Goal: Task Accomplishment & Management: Complete application form

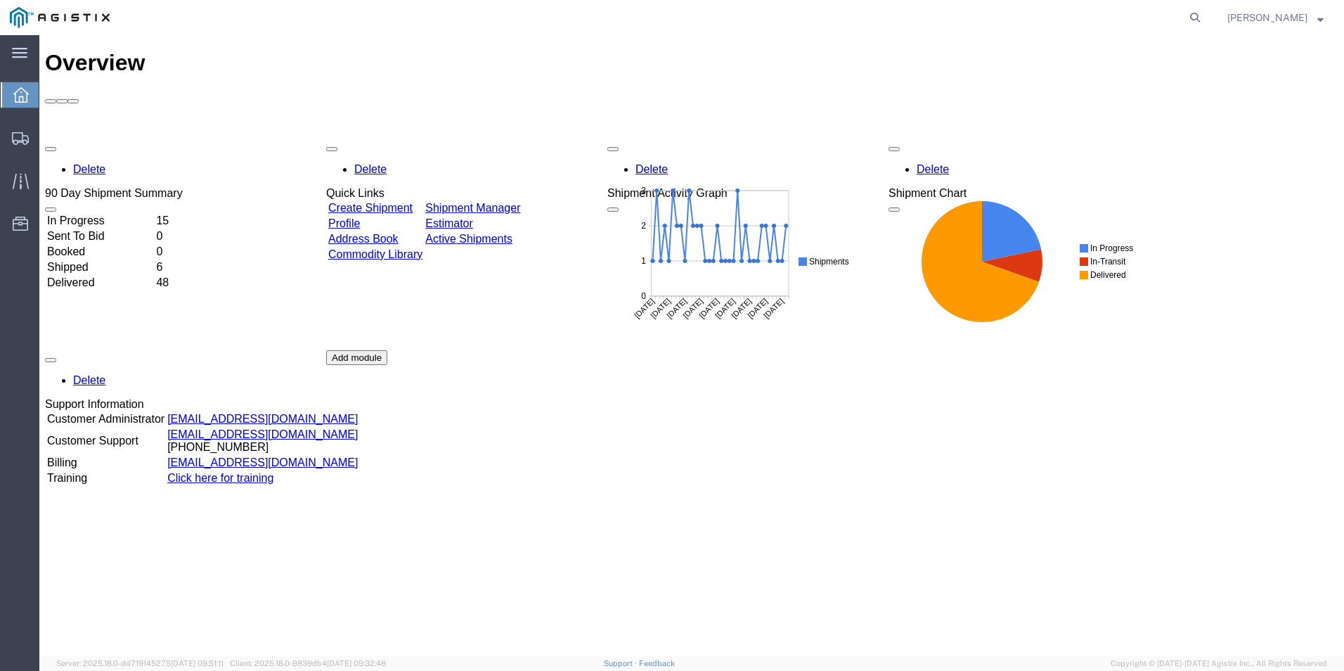
click at [12, 93] on div at bounding box center [20, 94] width 39 height 25
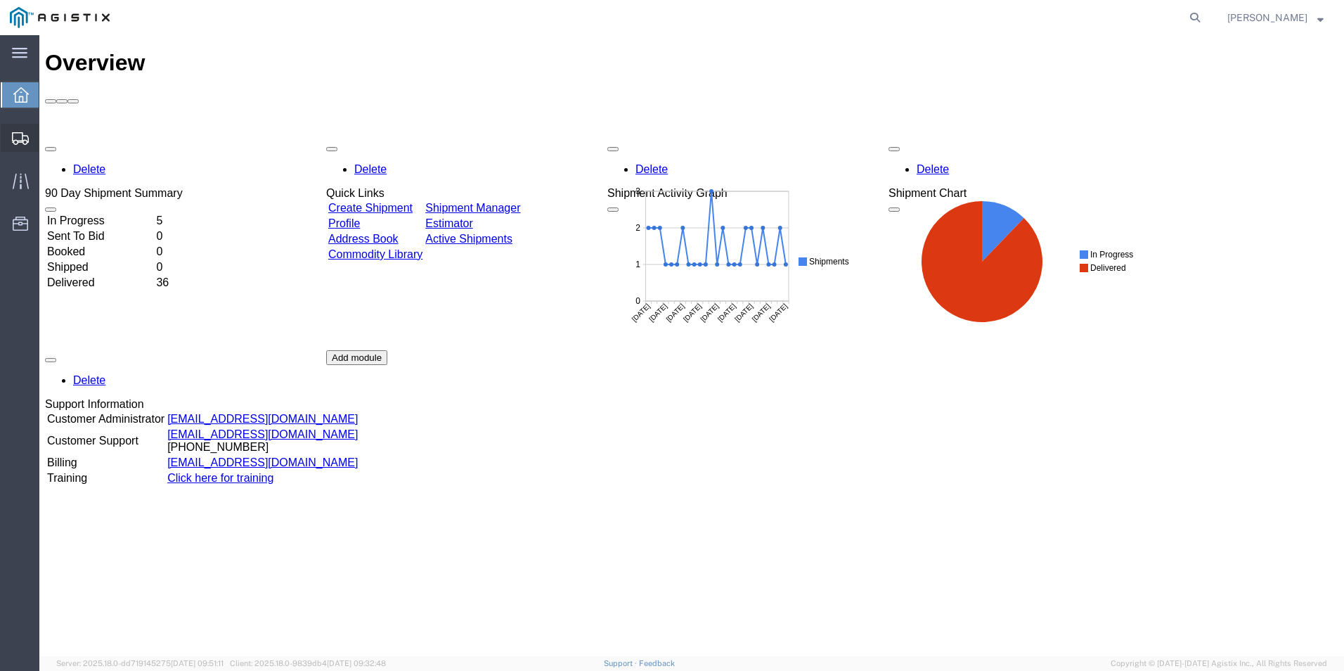
click at [0, 0] on span "Create Shipment" at bounding box center [0, 0] width 0 height 0
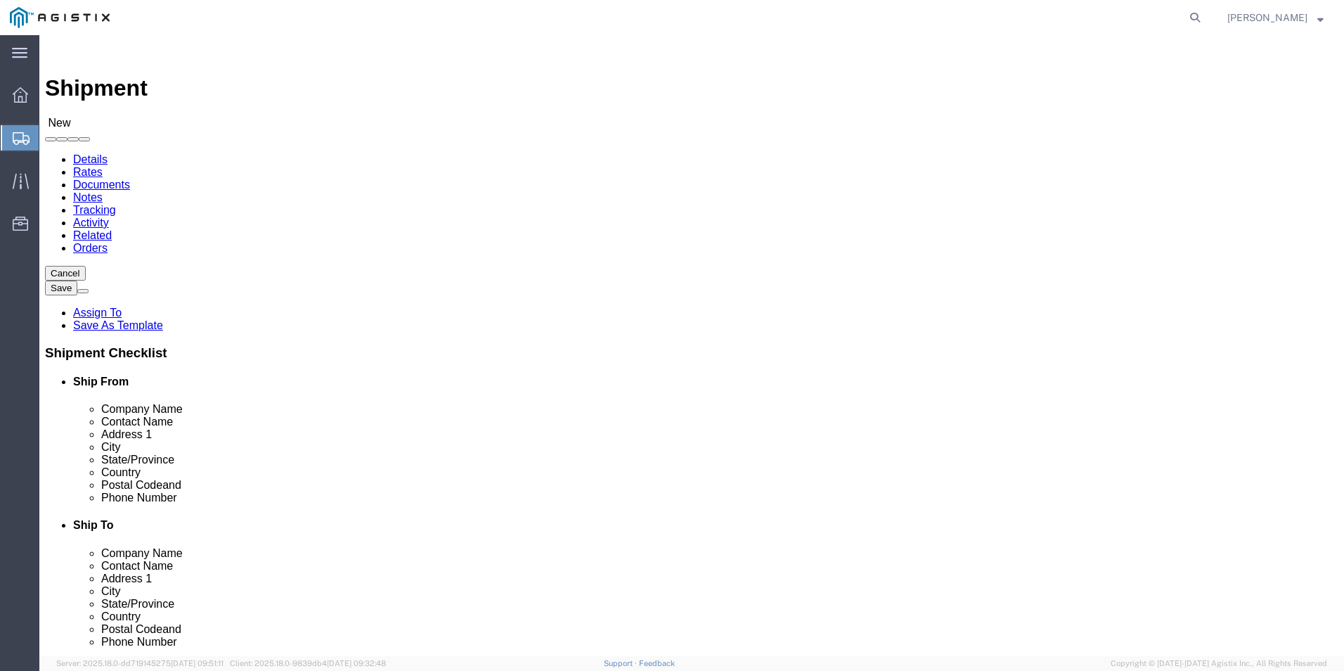
select select
select select "MYPROFILE"
select select "LA"
click select "Select Kerotest Manufacturing Corp PG&E"
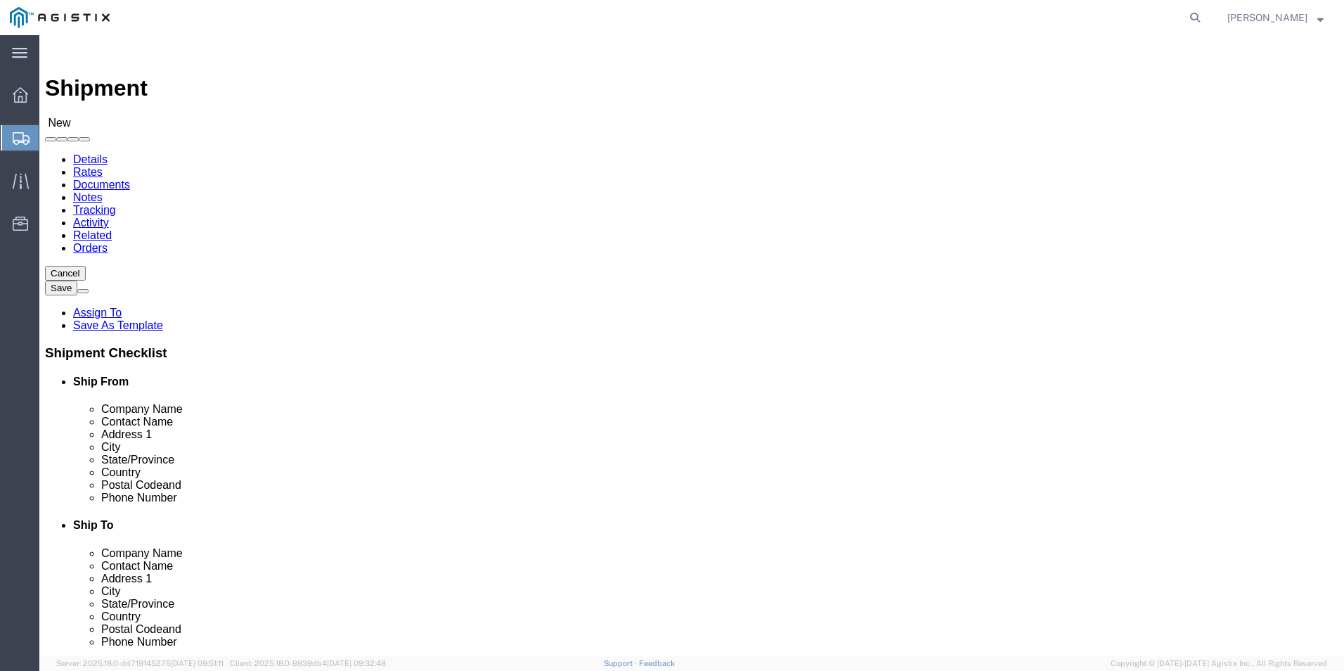
select select "9596"
click select "Select Kerotest Manufacturing Corp PG&E"
select select
click select "Select All Others [GEOGRAPHIC_DATA] [GEOGRAPHIC_DATA] [GEOGRAPHIC_DATA] [GEOGRA…"
select select "19740"
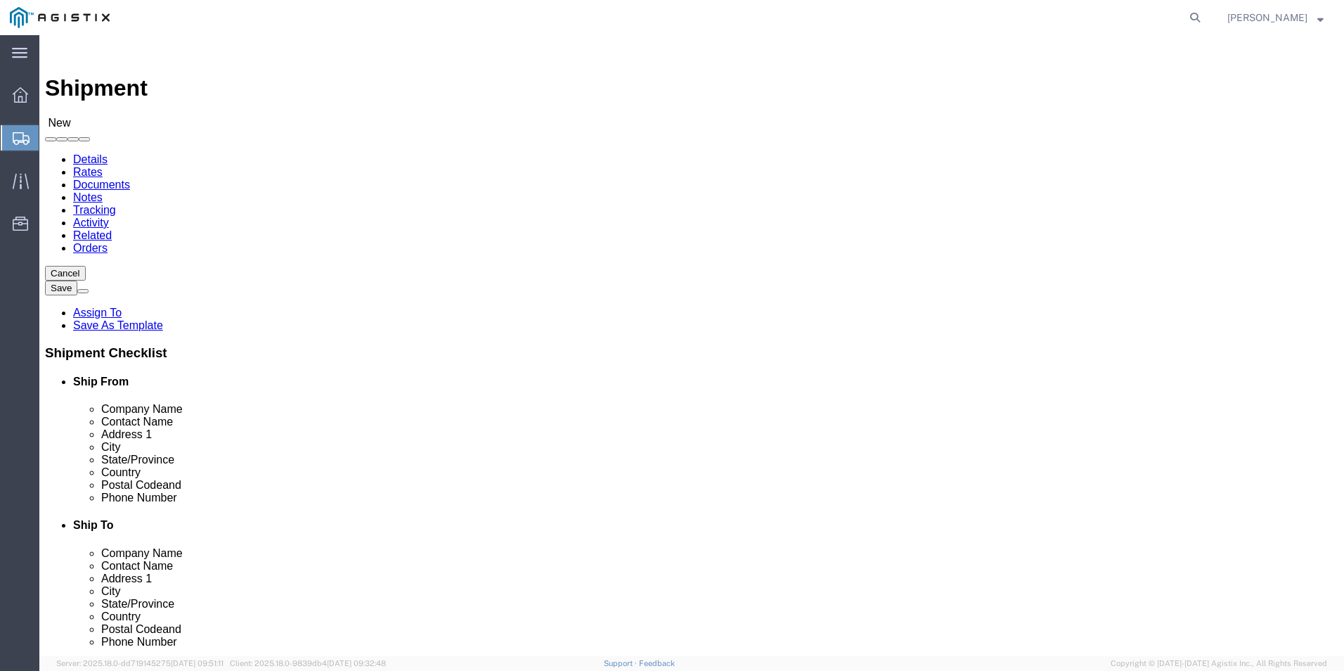
click select "Select All Others [GEOGRAPHIC_DATA] [GEOGRAPHIC_DATA] [GEOGRAPHIC_DATA] [GEOGRA…"
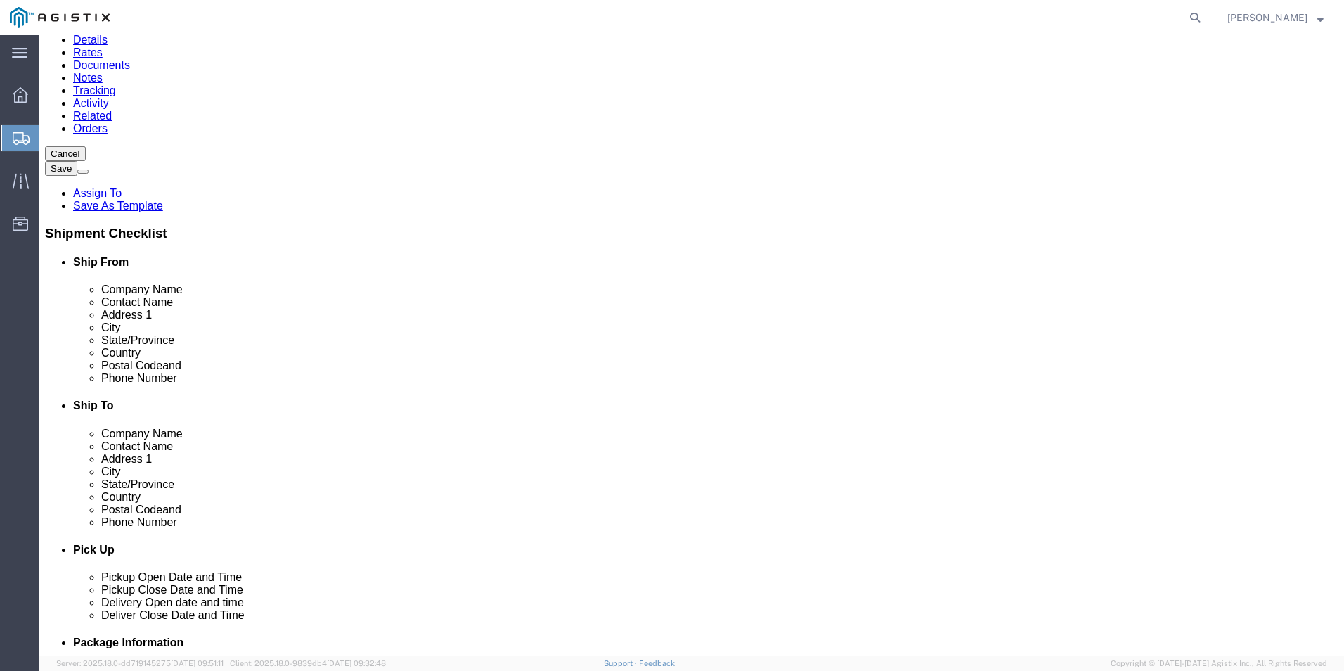
scroll to position [141, 0]
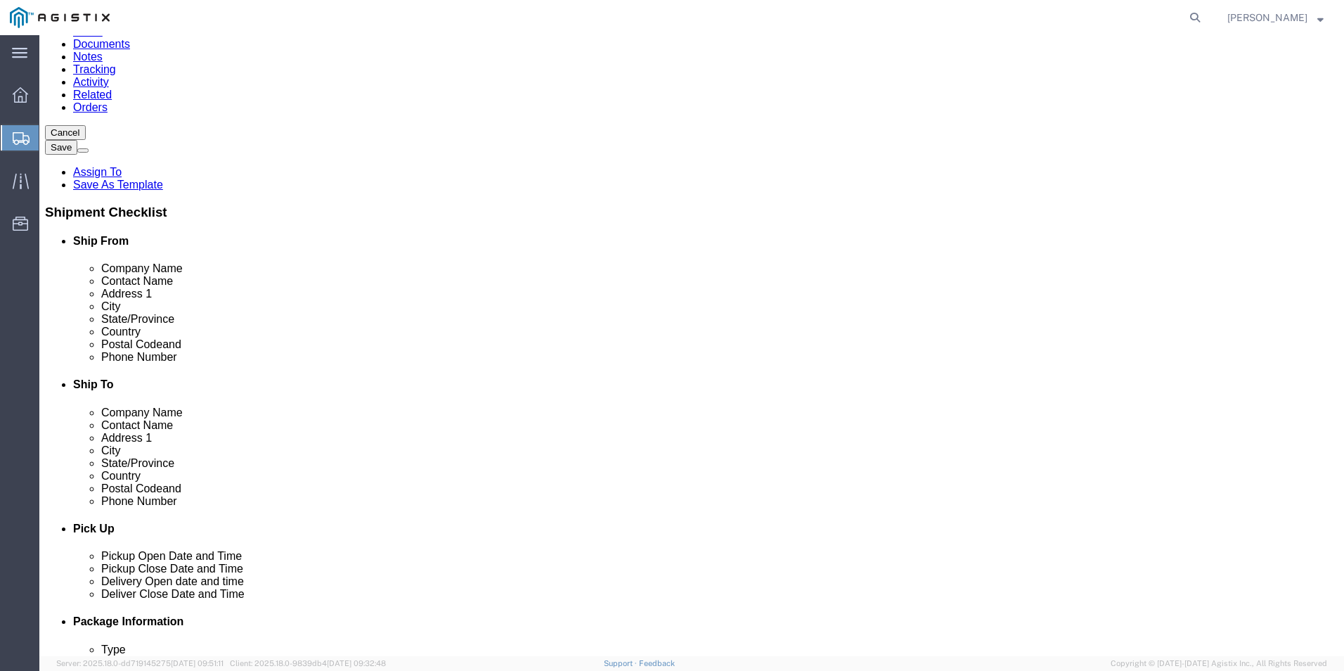
click input "text"
type input "p"
click p "- Pacific Gas & Electric - ([PERSON_NAME]) [STREET_ADDRESS][PERSON_NAME]"
select select "CA"
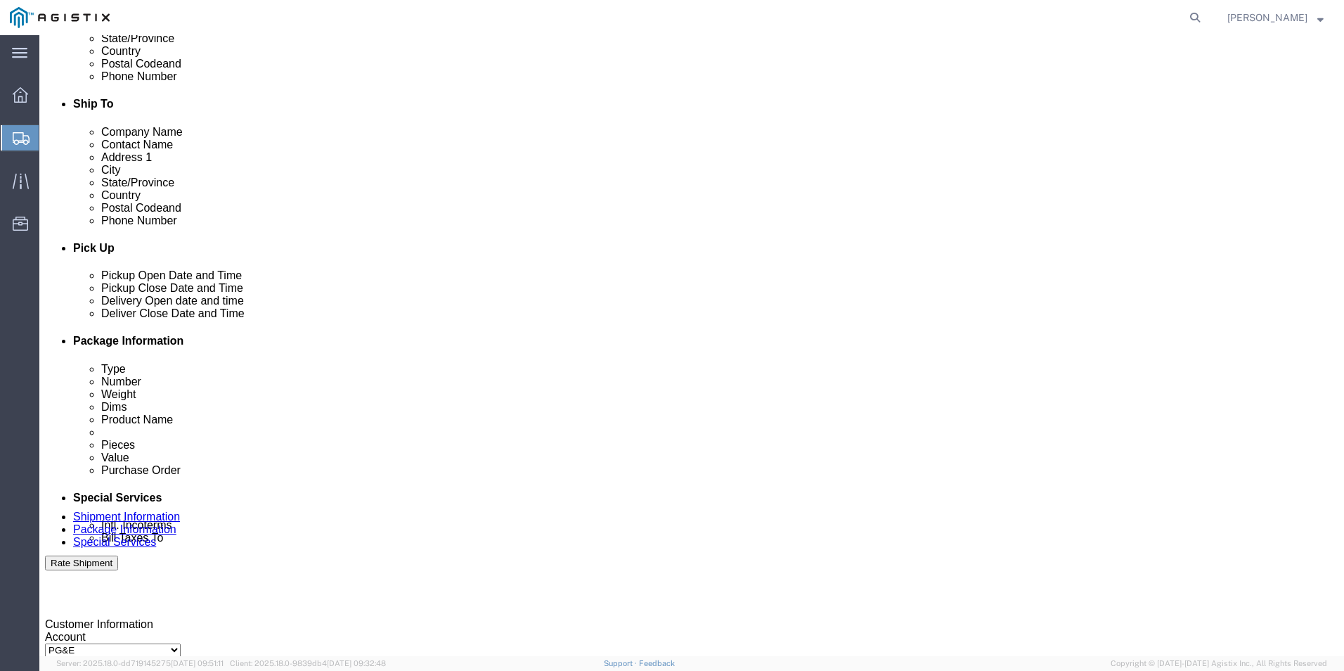
scroll to position [422, 0]
type input "Pacific Gas & Electric"
click div "[DATE] 10:00 AM"
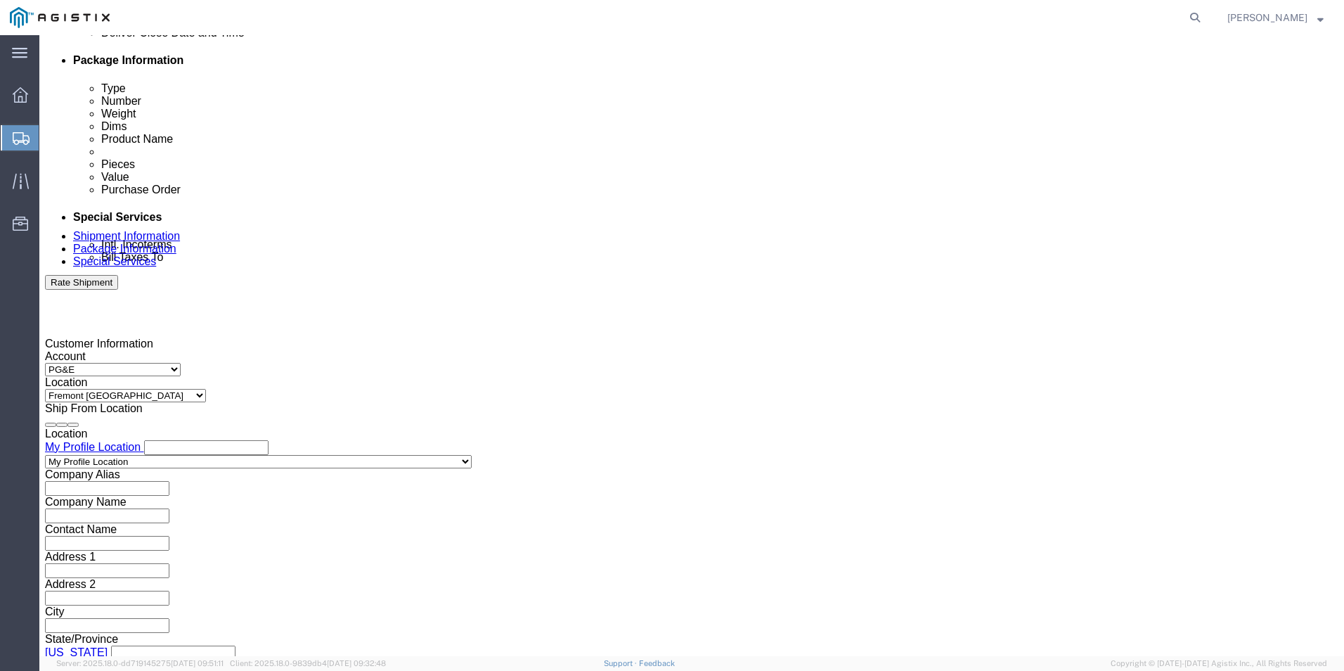
click div "Shipping Mode (Optional)"
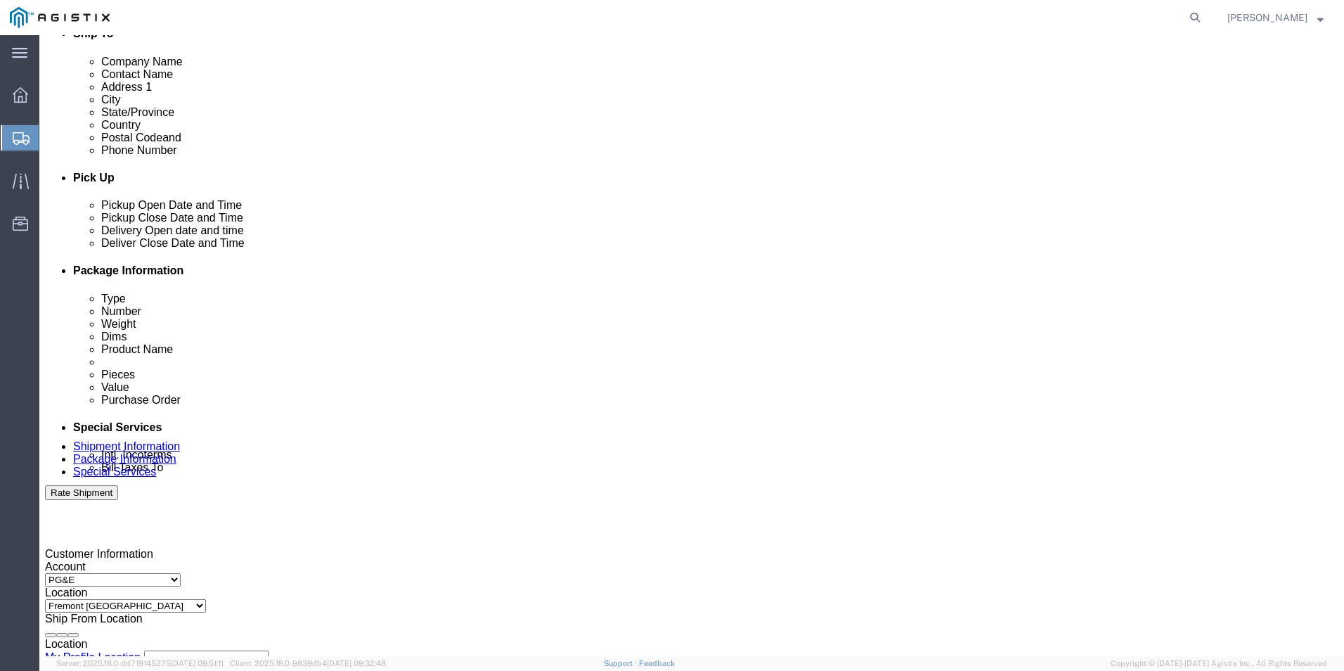
scroll to position [491, 0]
click div "[DATE] 10:00 AM"
click input "10:00 AM"
type input "8:00 AM"
click button "Apply"
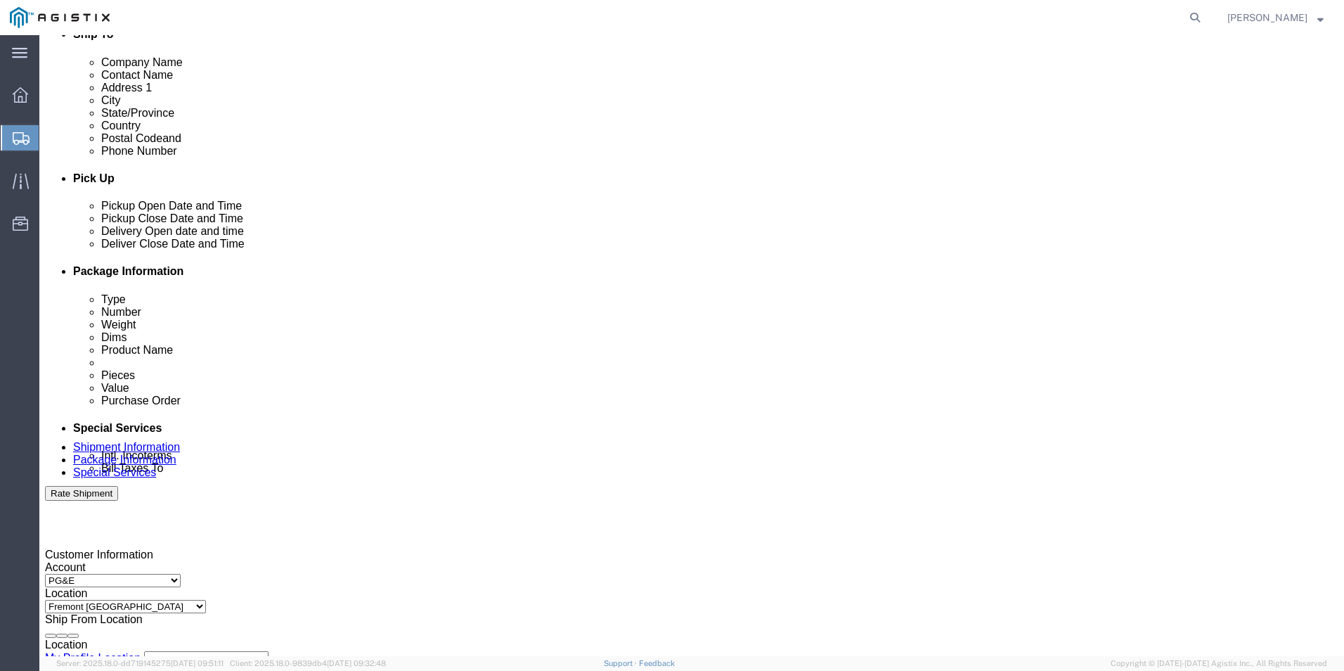
click div "[DATE] 11:00 AM"
type input "4:00 PM"
click button "Apply"
click div
click input "5:00 PM"
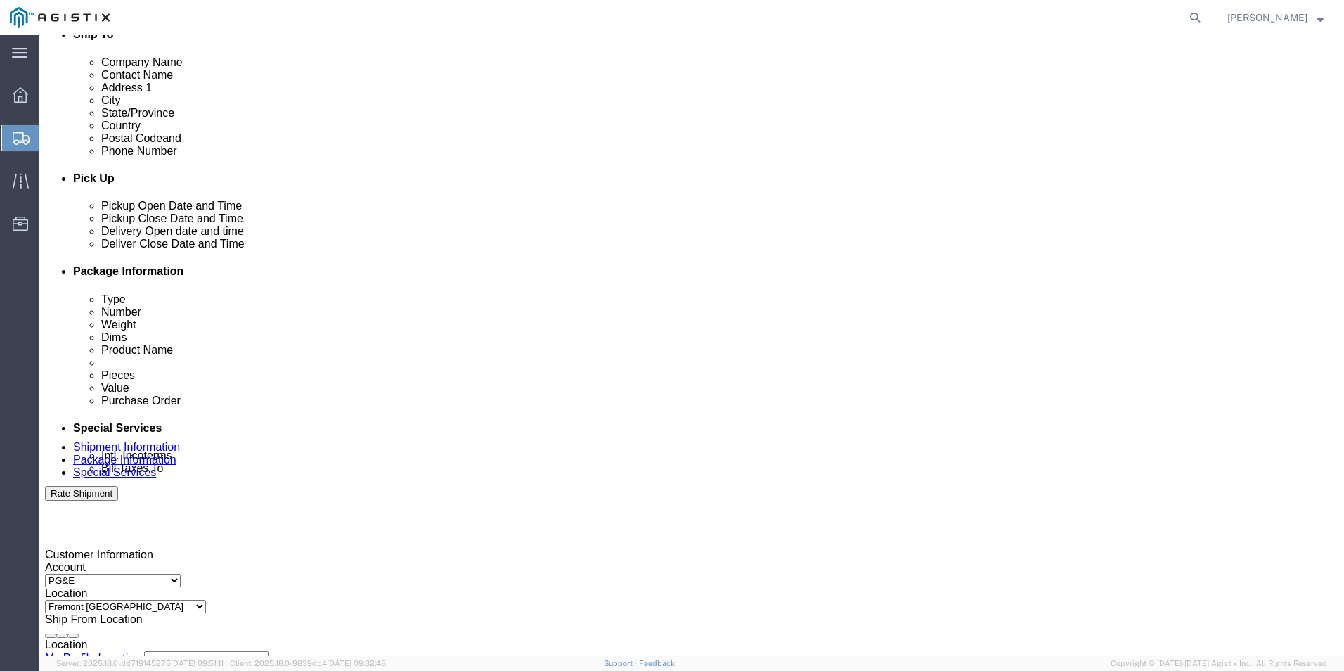
type input "8:00 AM"
click button "Apply"
click div
type input "4:00 PM"
click button "Apply"
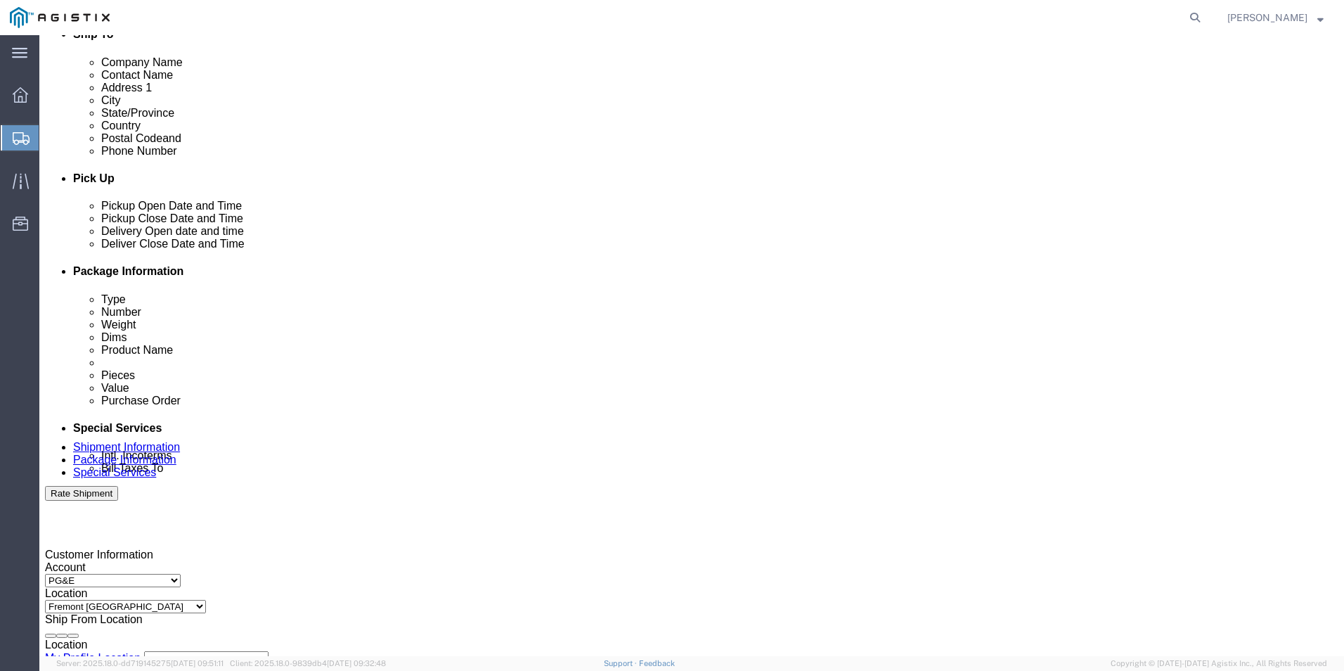
click input "text"
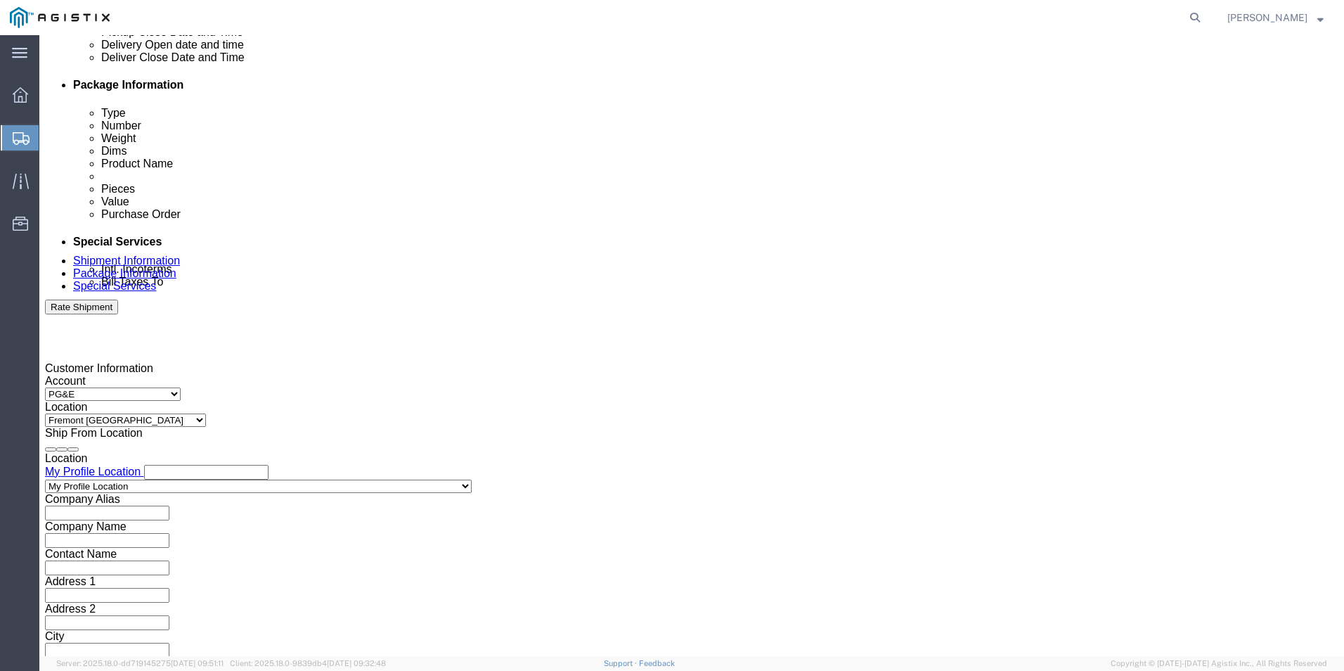
scroll to position [702, 0]
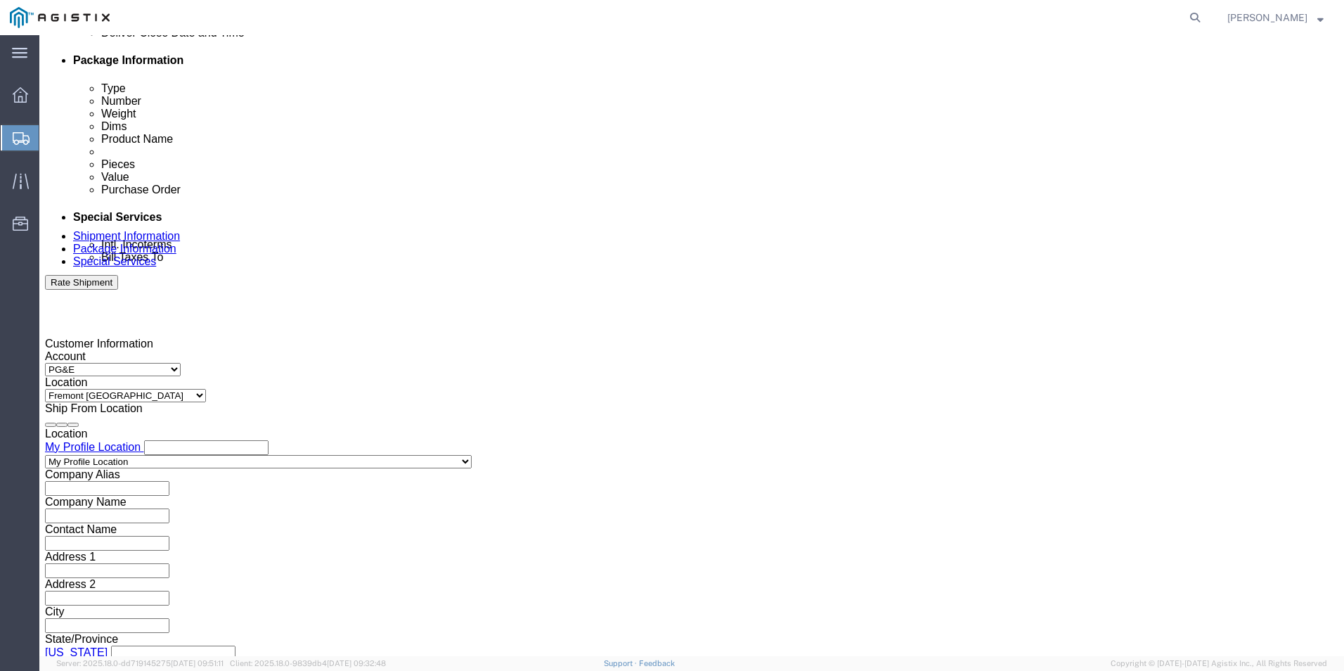
type input "3501418937"
click select "Select Air Less than Truckload Multi-Leg Ocean Freight Rail Small Parcel Truckl…"
select select "LTL"
click select "Select Air Less than Truckload Multi-Leg Ocean Freight Rail Small Parcel Truckl…"
click button "Continue"
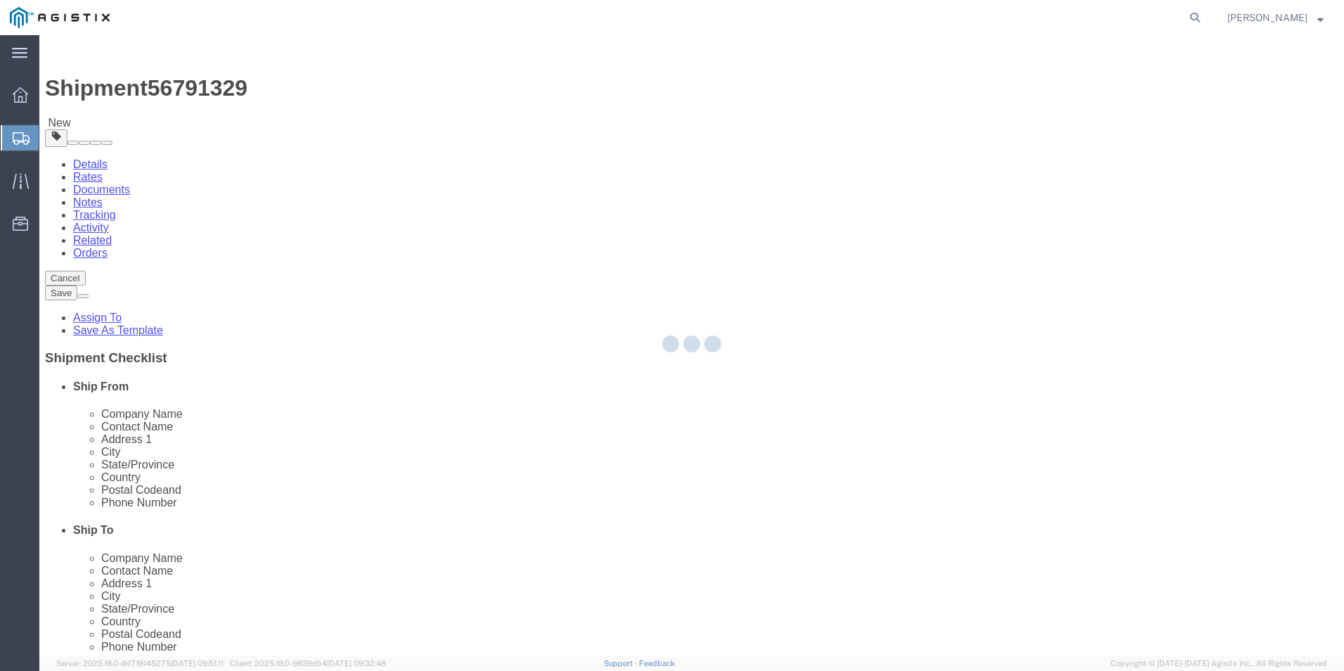
select select "CBOX"
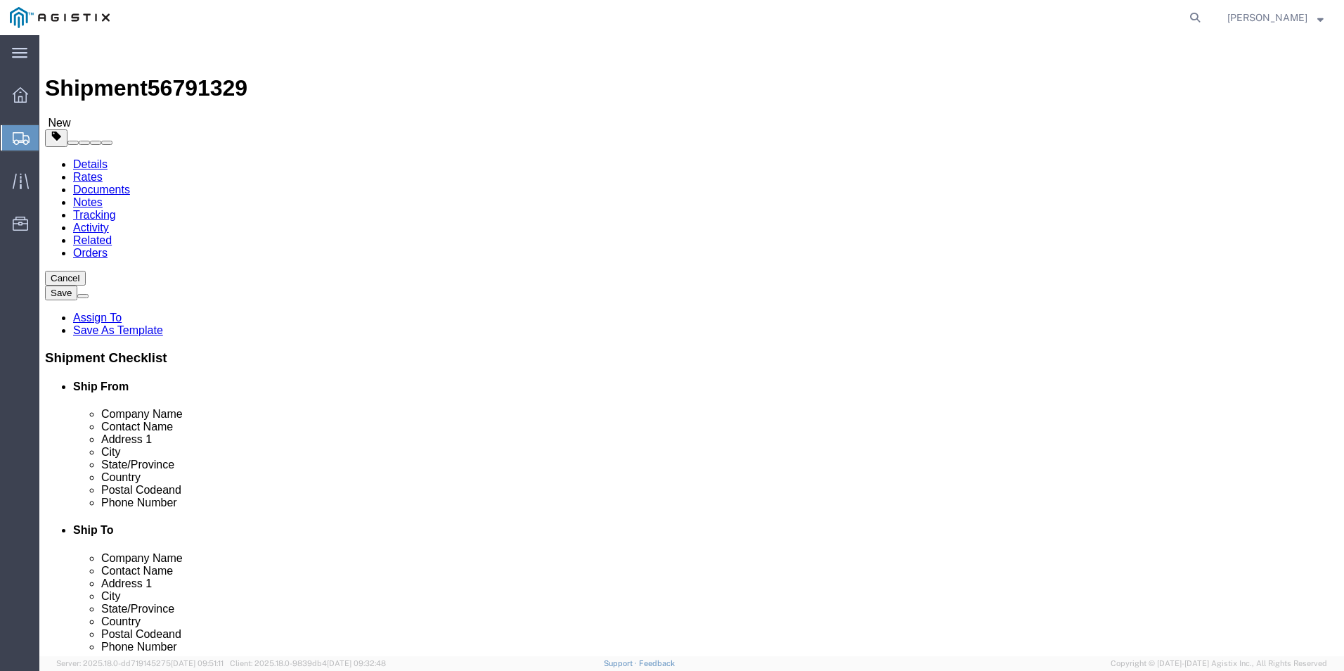
click input "text"
type input "19"
type input "17"
type input "14"
type input "12"
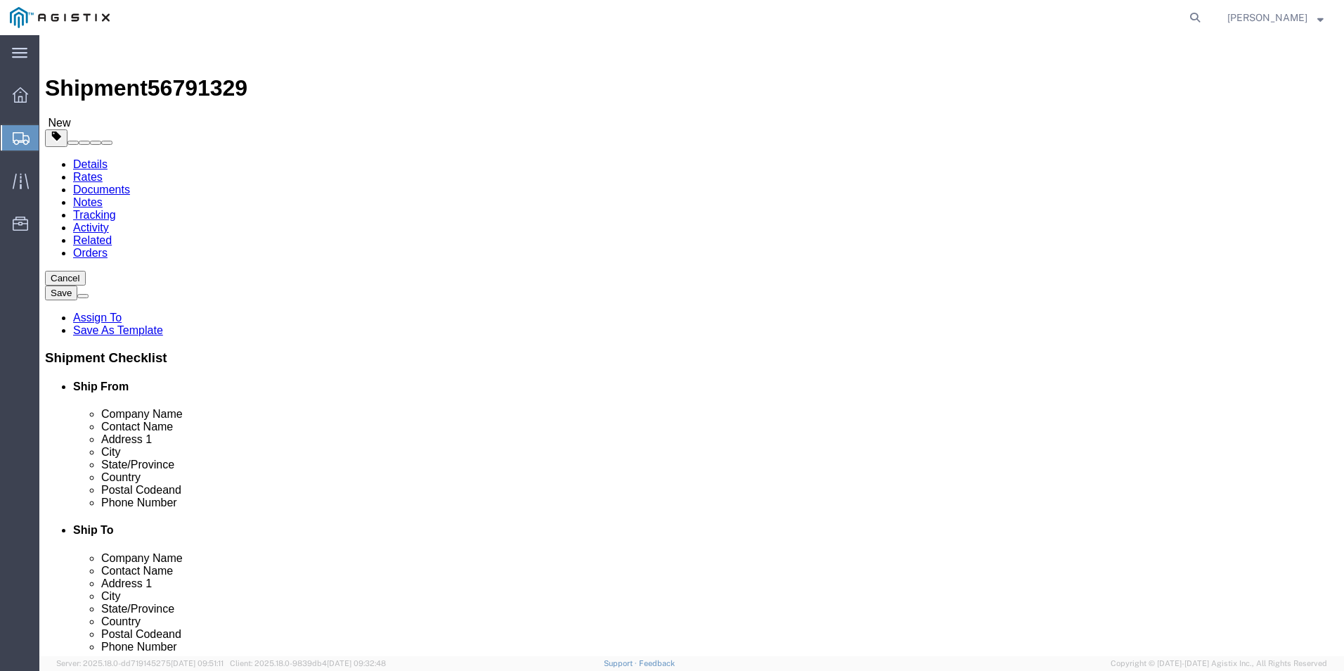
click li "Purchase Order"
click link "Add Content"
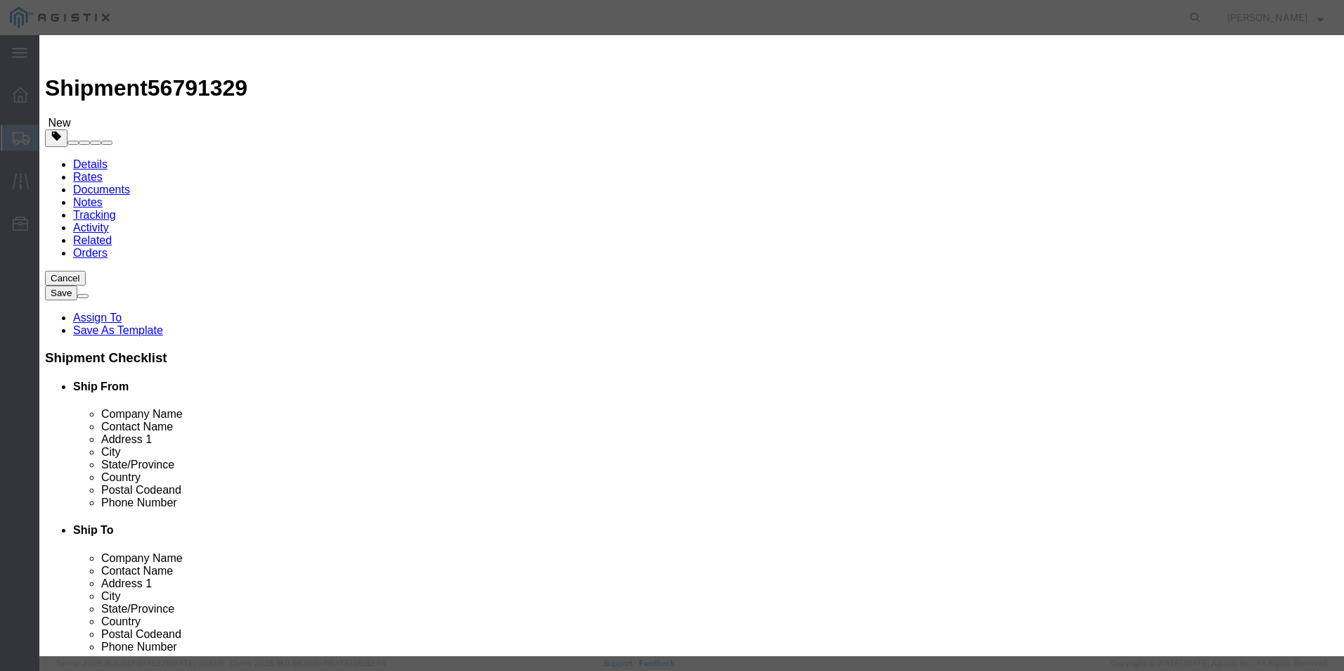
click input "text"
type input "p"
type input "PLASTIC VALVES (2681-20)"
click input "0"
type input "2"
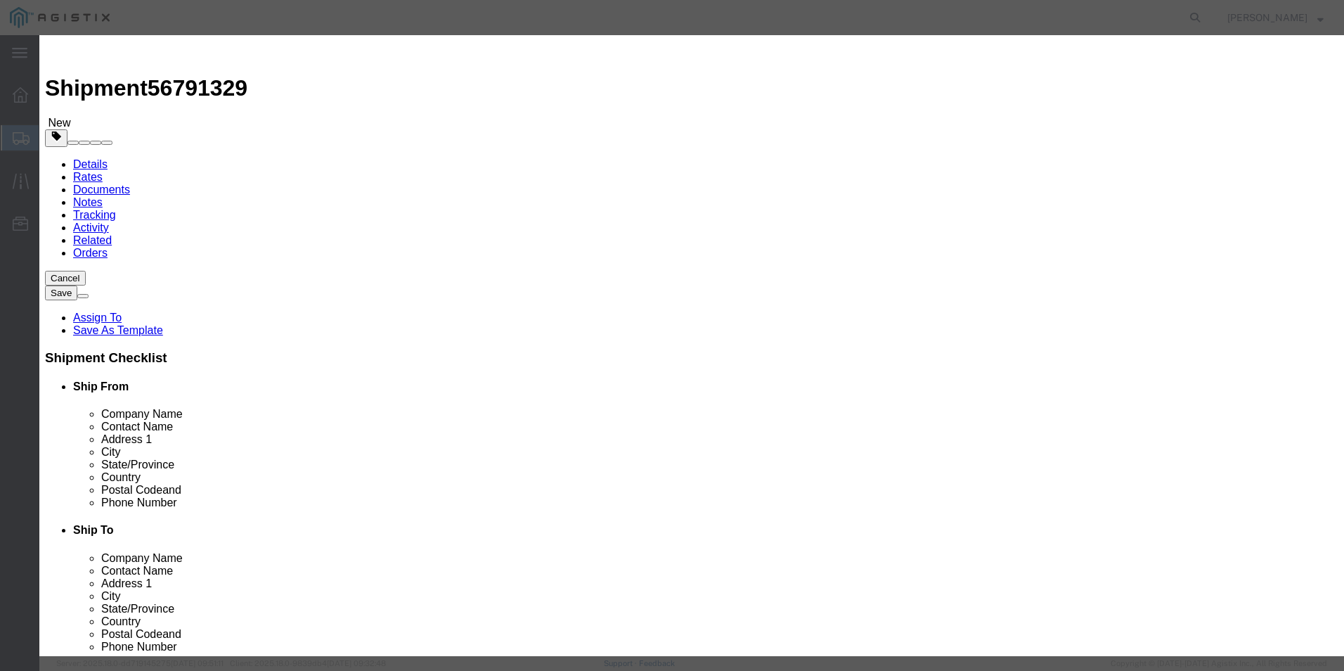
click div
click div "Product Name PLASTIC VALVES (2681-20) plas Pieces 2 Select Bag Barrels 100Board…"
click input "text"
type input "2700"
click select "Select 50 55 60 65 70 85 92.5 100 125 175 250 300 400"
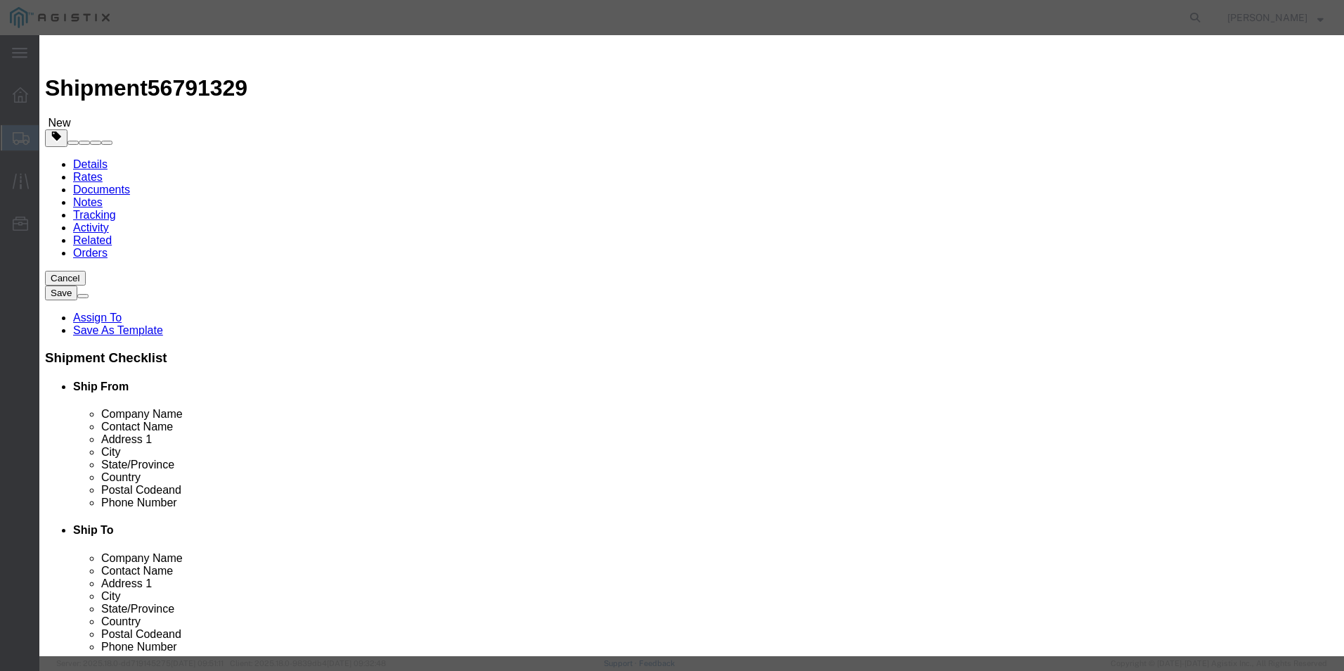
select select "125"
click select "Select 50 55 60 65 70 85 92.5 100 125 175 250 300 400"
click button "Save & Close"
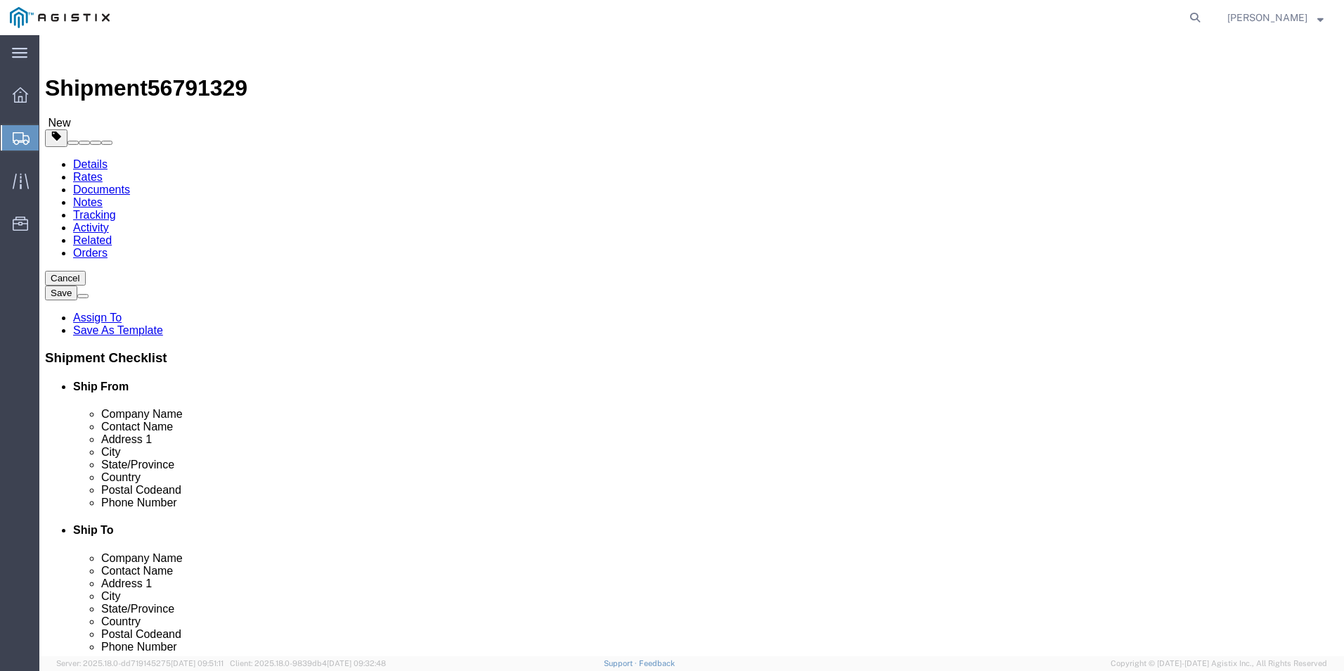
click button "Continue"
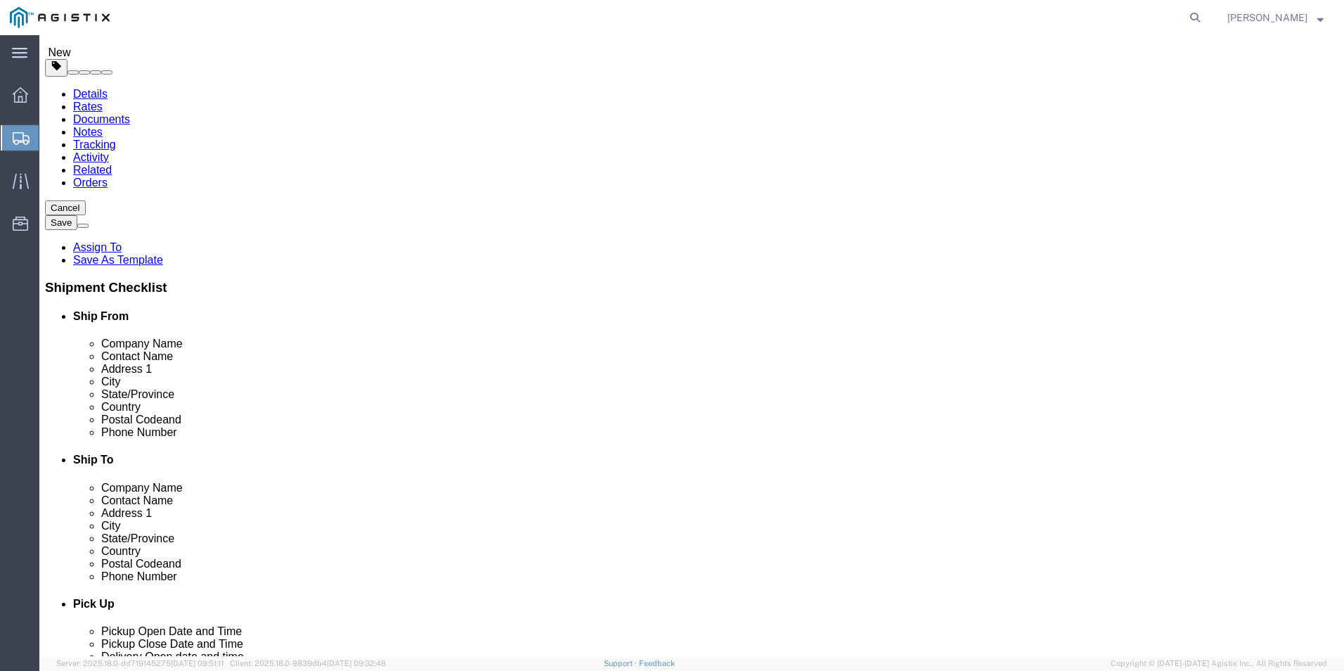
drag, startPoint x: 489, startPoint y: 418, endPoint x: 482, endPoint y: 416, distance: 7.2
click select "Select 1 Day 2 Day 3-5 Day Economy 5+ Day"
select select "3-5 Day Economy"
click select "Select 1 Day 2 Day 3-5 Day Economy 5+ Day"
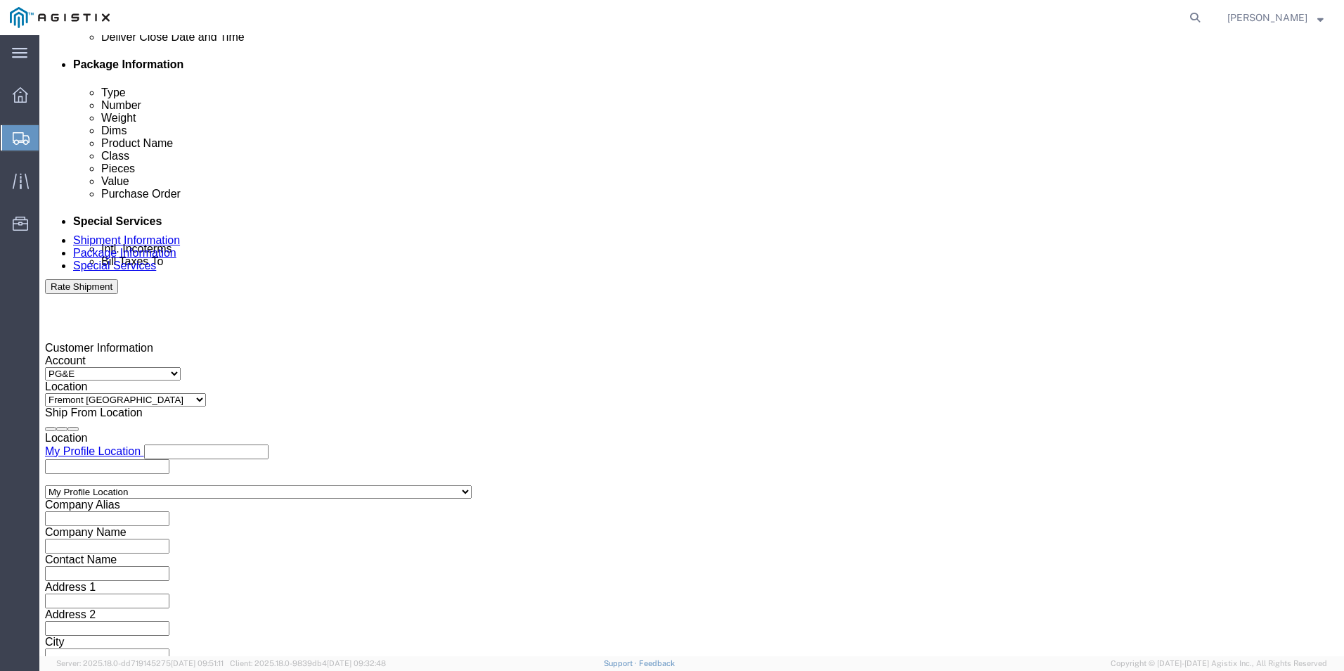
scroll to position [703, 0]
select select "MYPROFILE"
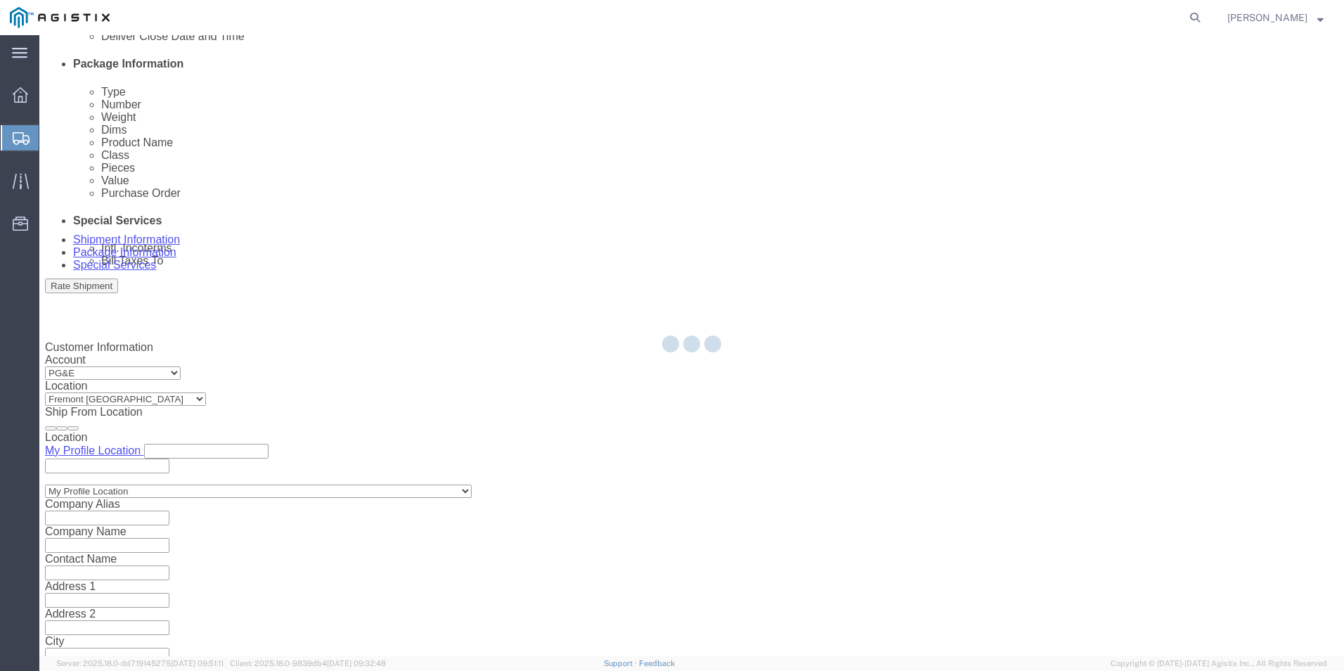
type input "Kerotest Manufacturing Corp"
type input "[STREET_ADDRESS]"
select select "US"
type input "[PERSON_NAME]"
type input "[PHONE_NUMBER]"
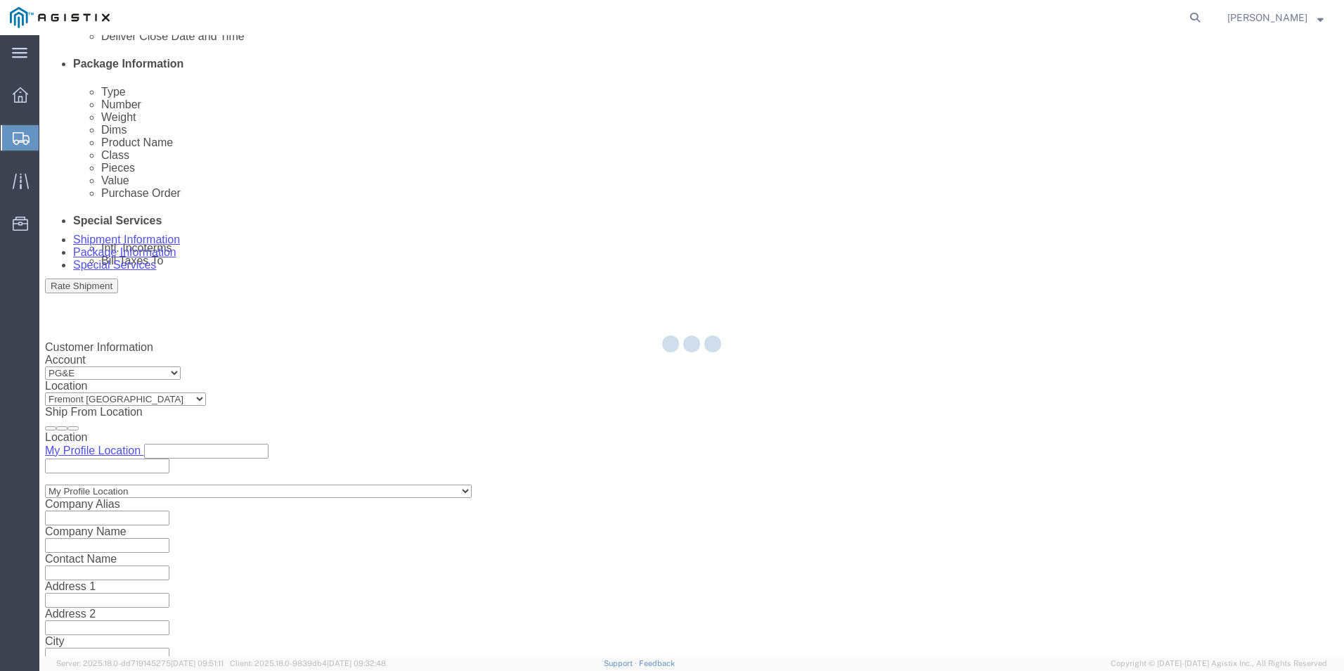
type input "MANSURA"
type input "70350"
select select "LA"
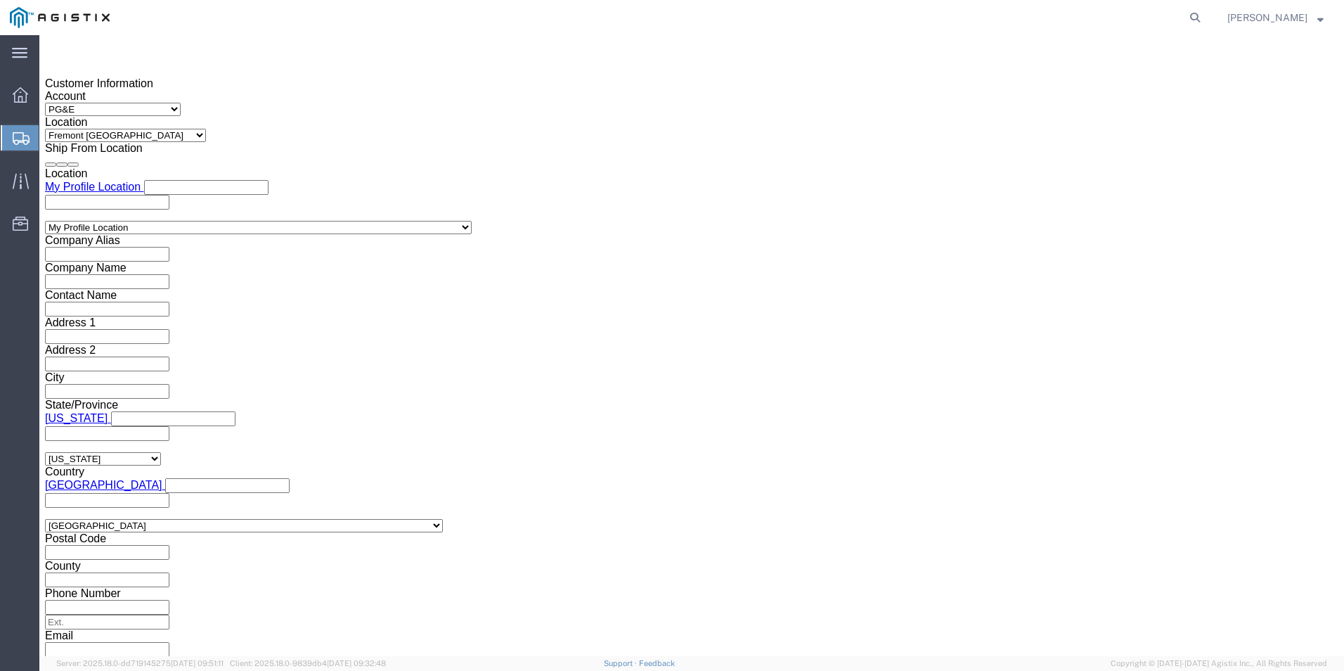
scroll to position [984, 0]
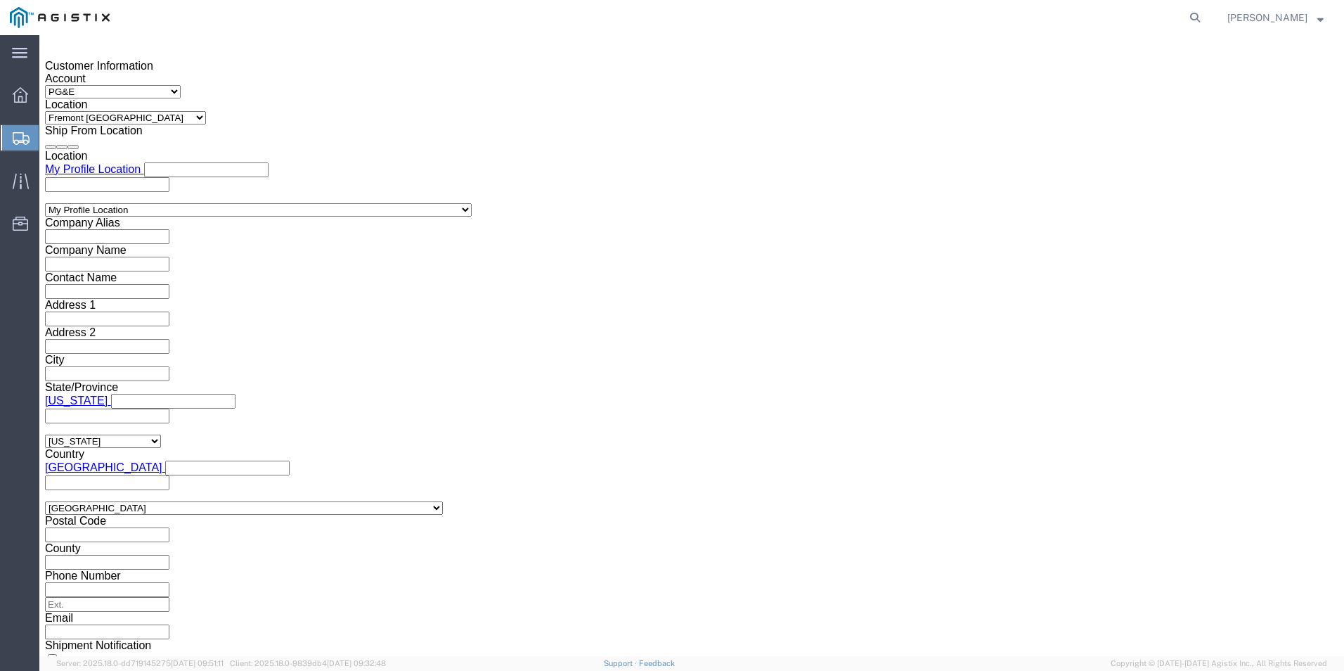
select select "MYPROFILE"
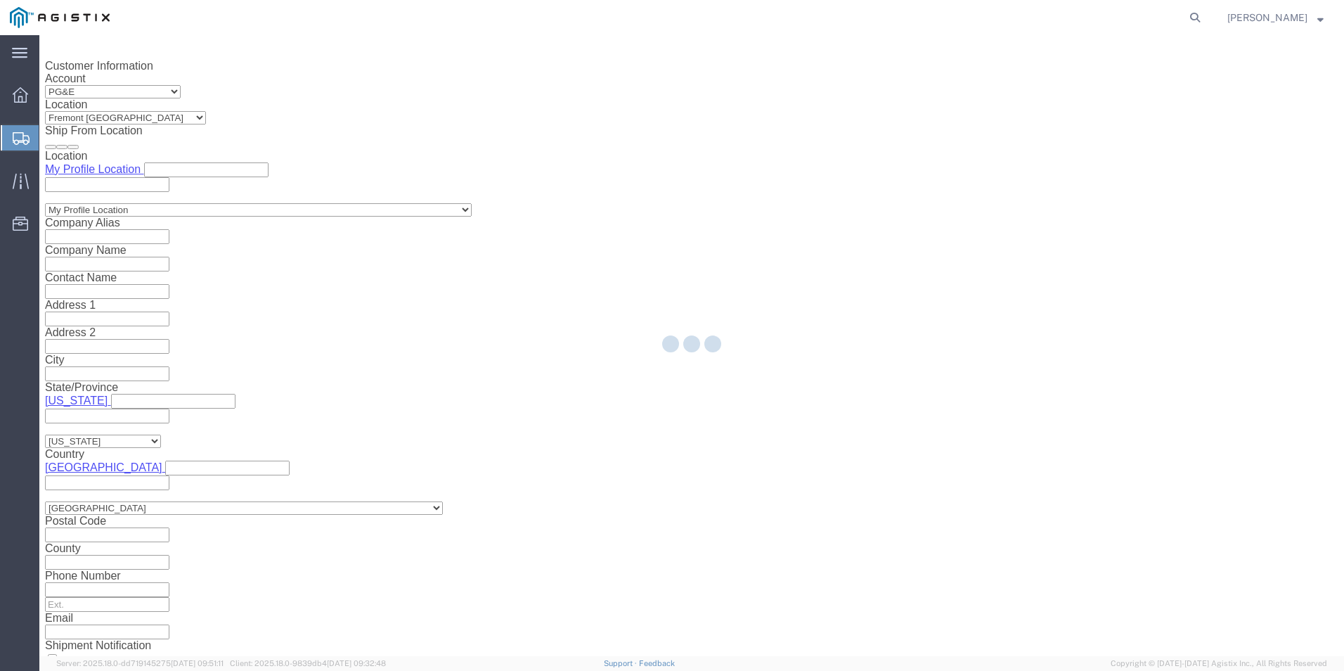
type input "Kerotest Manufacturing Corp"
type input "[STREET_ADDRESS]"
select select "US"
type input "[PERSON_NAME]"
type input "[PHONE_NUMBER]"
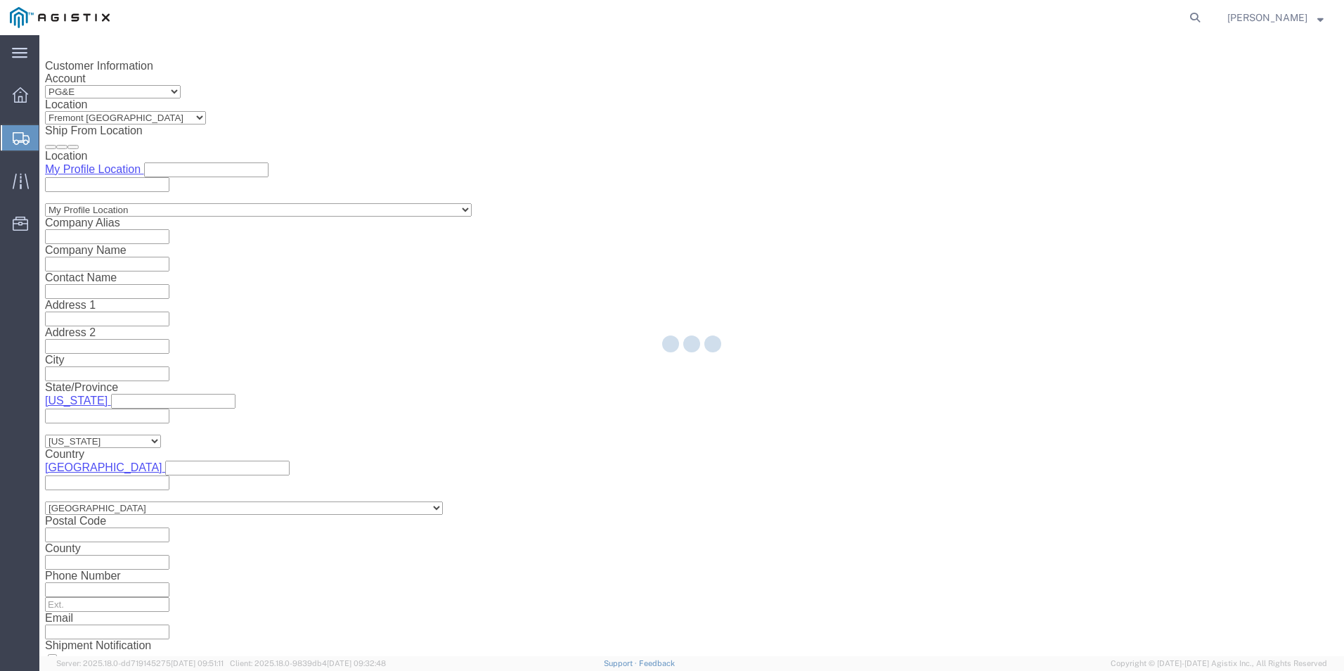
type input "MANSURA"
type input "70350"
select select "LA"
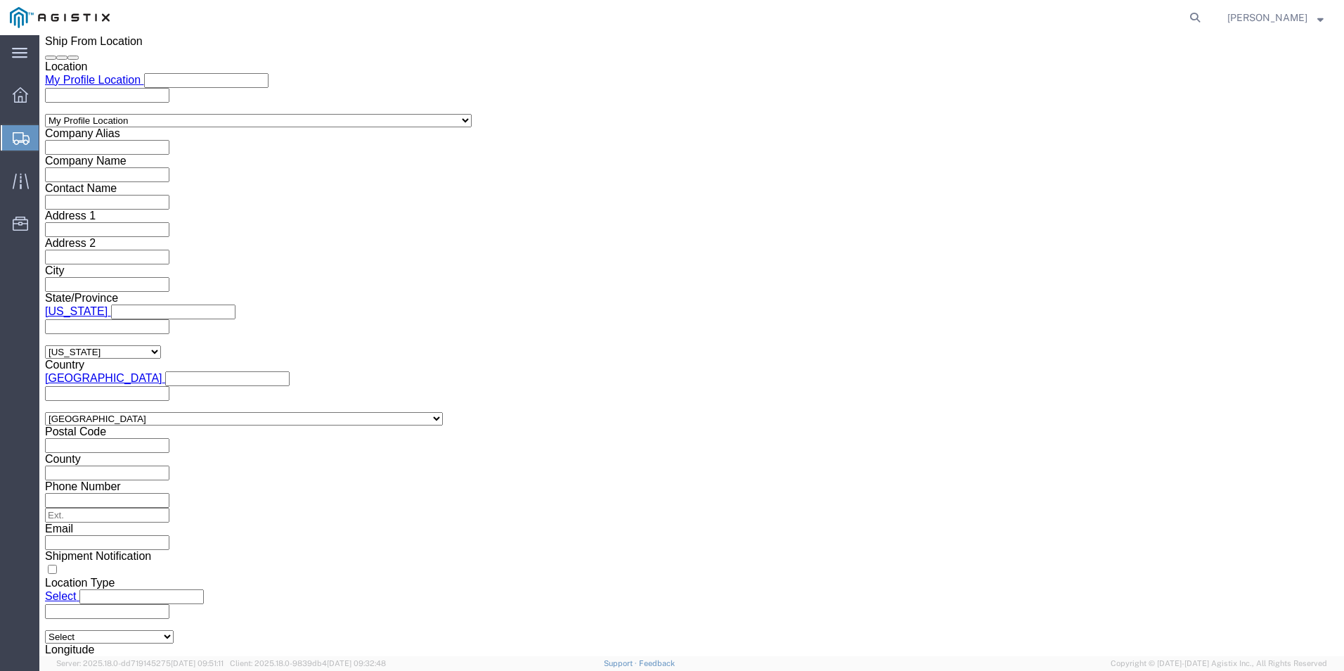
scroll to position [1077, 0]
drag, startPoint x: 1145, startPoint y: 589, endPoint x: 1036, endPoint y: 597, distance: 109.3
click button "Rate Shipment"
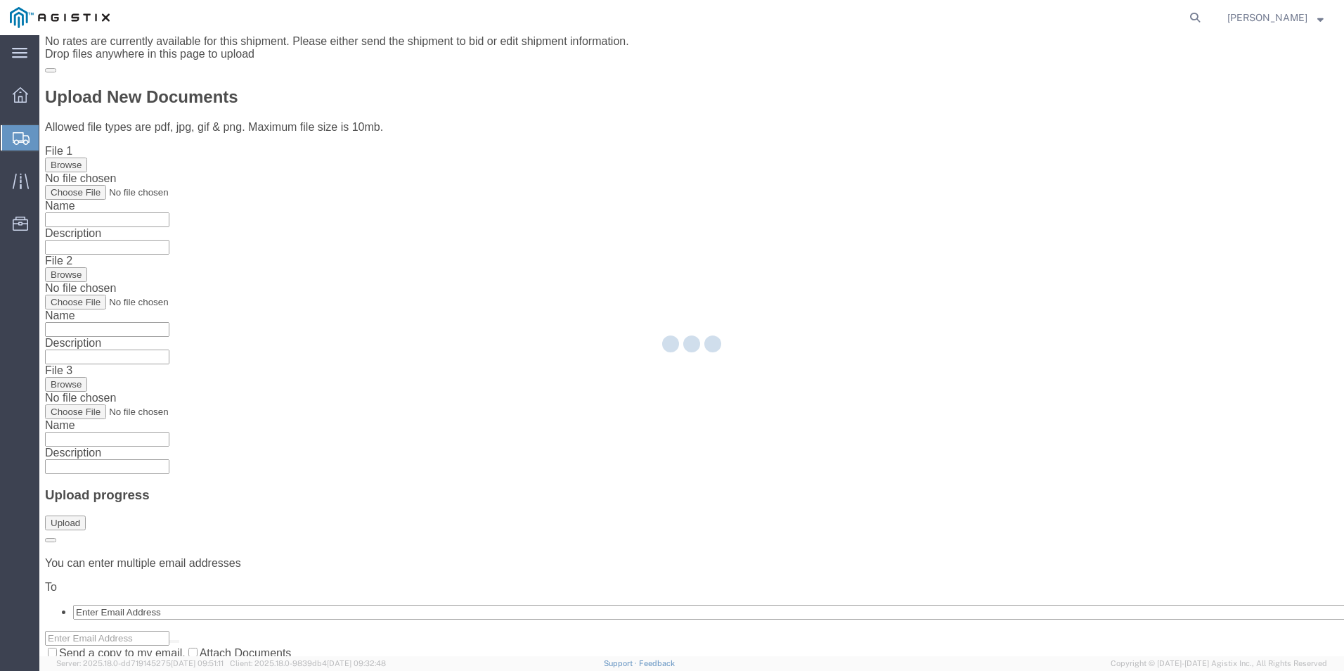
scroll to position [0, 0]
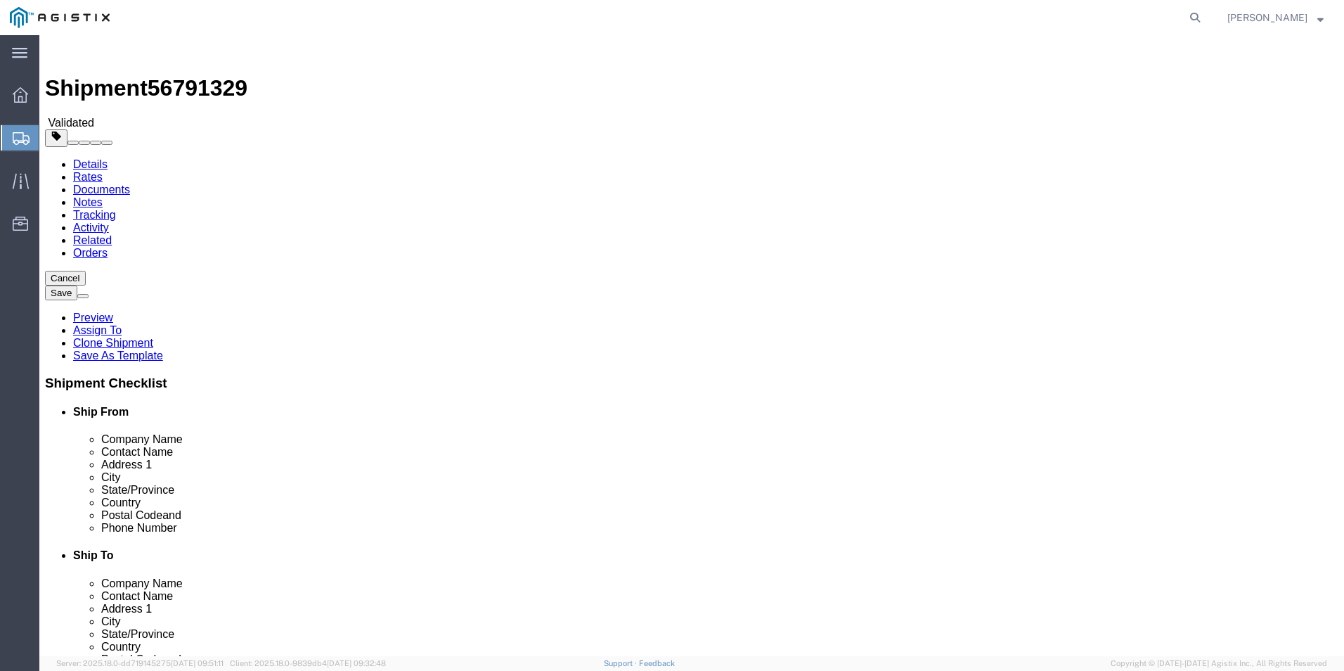
click at [86, 271] on button "Cancel" at bounding box center [65, 278] width 41 height 15
